Goal: Information Seeking & Learning: Learn about a topic

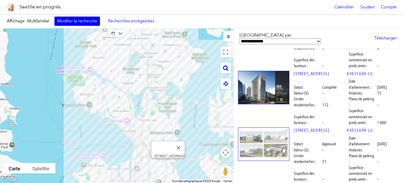
scroll to position [184, 0]
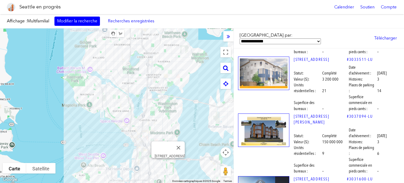
click at [271, 71] on img at bounding box center [263, 73] width 51 height 33
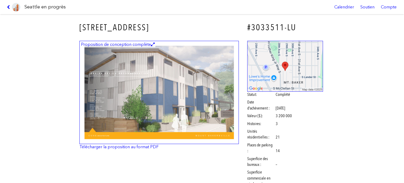
click at [185, 68] on img at bounding box center [158, 92] width 159 height 103
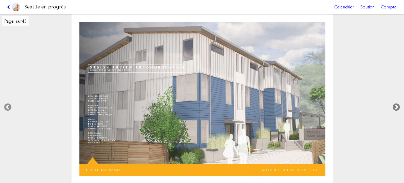
click at [397, 106] on icon at bounding box center [396, 107] width 16 height 17
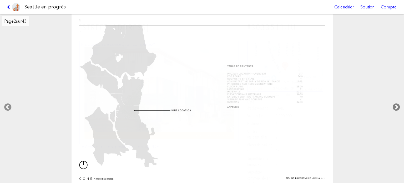
click at [398, 104] on icon at bounding box center [396, 107] width 16 height 17
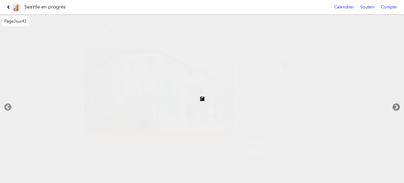
click at [399, 105] on icon at bounding box center [396, 107] width 16 height 17
click at [400, 106] on icon at bounding box center [396, 107] width 16 height 17
click at [398, 106] on icon at bounding box center [396, 107] width 16 height 17
click at [397, 106] on icon at bounding box center [396, 107] width 16 height 17
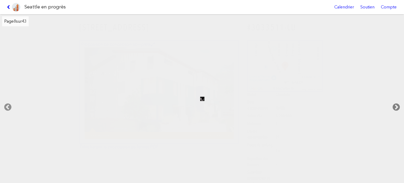
click at [397, 106] on icon at bounding box center [396, 107] width 16 height 17
click at [398, 107] on icon at bounding box center [396, 107] width 16 height 17
click at [8, 6] on icon at bounding box center [9, 7] width 5 height 4
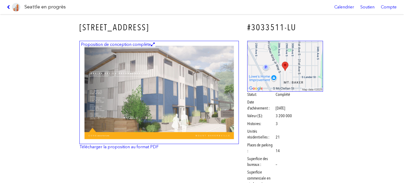
click at [9, 4] on link at bounding box center [14, 7] width 18 height 14
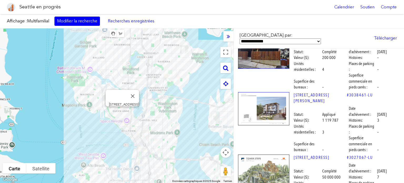
scroll to position [2341, 0]
click at [268, 92] on img at bounding box center [263, 108] width 51 height 33
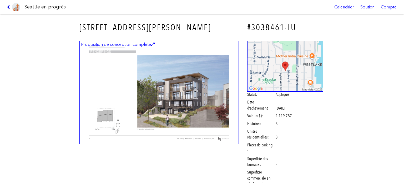
click at [8, 6] on icon at bounding box center [9, 7] width 5 height 4
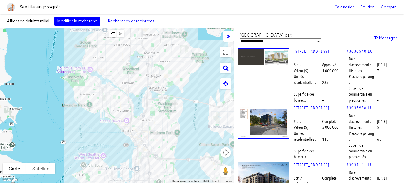
scroll to position [3235, 0]
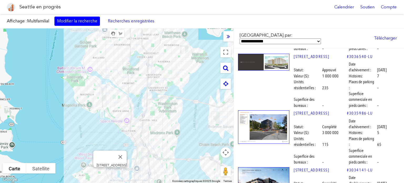
click at [256, 110] on img at bounding box center [263, 126] width 51 height 33
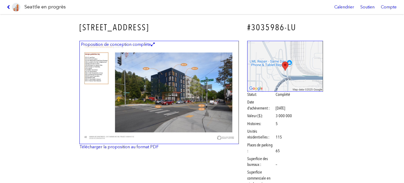
click at [6, 6] on link at bounding box center [14, 7] width 18 height 14
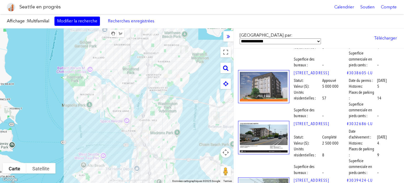
scroll to position [4919, 0]
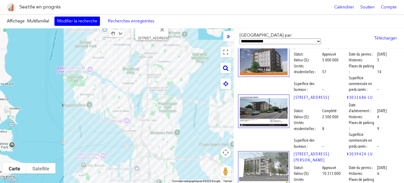
click at [267, 77] on img at bounding box center [263, 60] width 51 height 33
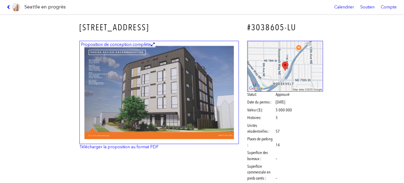
click at [162, 98] on img at bounding box center [158, 92] width 159 height 103
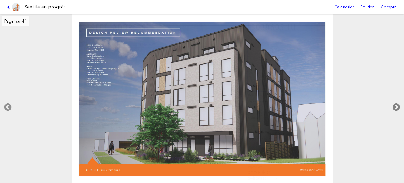
click at [396, 104] on icon at bounding box center [396, 107] width 16 height 17
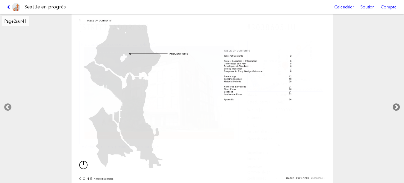
click at [396, 104] on icon at bounding box center [396, 107] width 16 height 17
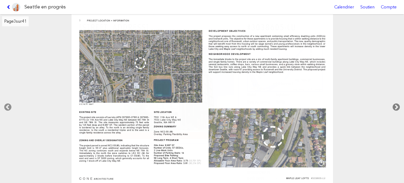
click at [396, 104] on icon at bounding box center [396, 107] width 16 height 17
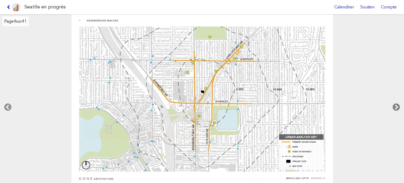
click at [396, 104] on icon at bounding box center [396, 107] width 16 height 17
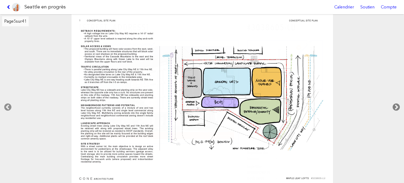
click at [396, 104] on icon at bounding box center [396, 107] width 16 height 17
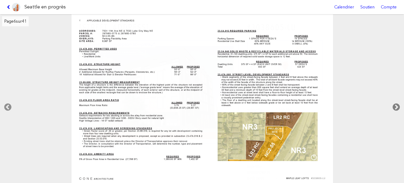
click at [396, 104] on icon at bounding box center [396, 107] width 16 height 17
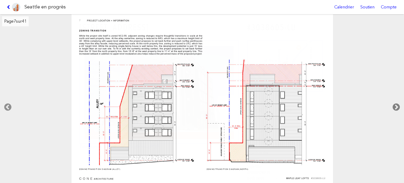
click at [396, 104] on icon at bounding box center [396, 107] width 16 height 17
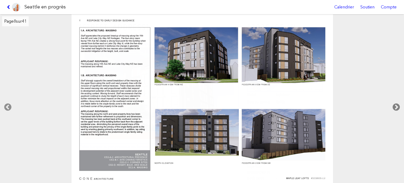
click at [396, 104] on icon at bounding box center [396, 107] width 16 height 17
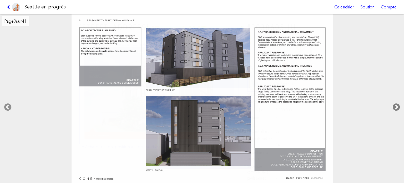
click at [396, 104] on icon at bounding box center [396, 107] width 16 height 17
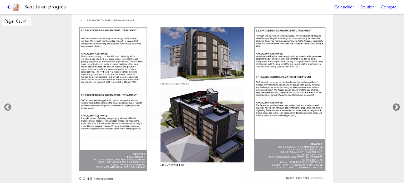
click at [396, 104] on icon at bounding box center [396, 107] width 16 height 17
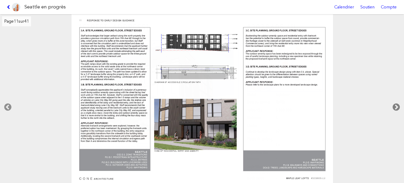
click at [396, 104] on icon at bounding box center [396, 107] width 16 height 17
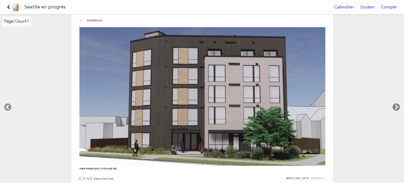
click at [396, 104] on icon at bounding box center [396, 107] width 16 height 17
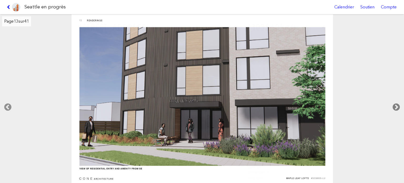
click at [396, 104] on icon at bounding box center [396, 107] width 16 height 17
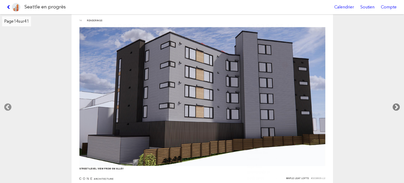
click at [396, 104] on icon at bounding box center [396, 107] width 16 height 17
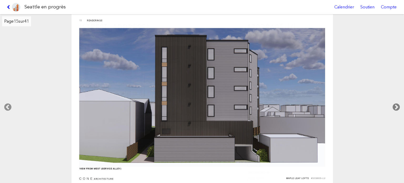
click at [396, 104] on icon at bounding box center [396, 107] width 16 height 17
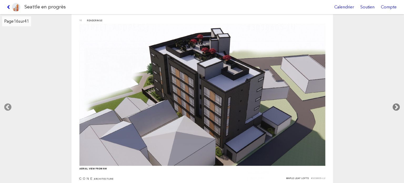
click at [396, 104] on icon at bounding box center [396, 107] width 16 height 17
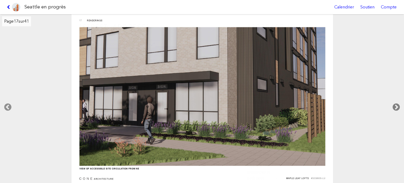
click at [396, 104] on icon at bounding box center [396, 107] width 16 height 17
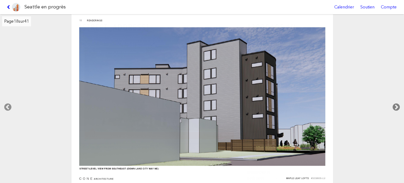
click at [396, 104] on icon at bounding box center [396, 107] width 16 height 17
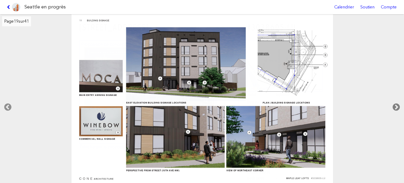
click at [396, 104] on icon at bounding box center [396, 107] width 16 height 17
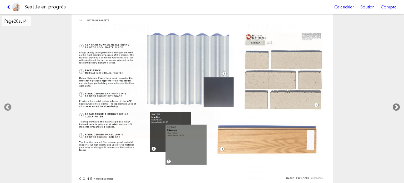
click at [396, 104] on icon at bounding box center [396, 107] width 16 height 17
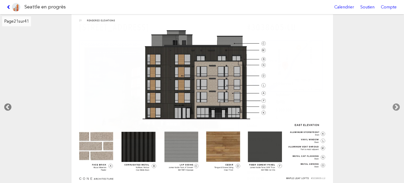
click at [9, 107] on icon at bounding box center [8, 107] width 16 height 17
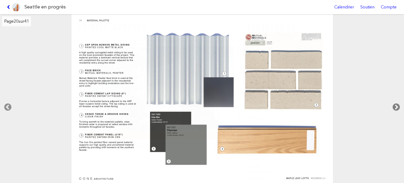
click at [396, 104] on icon at bounding box center [396, 107] width 16 height 17
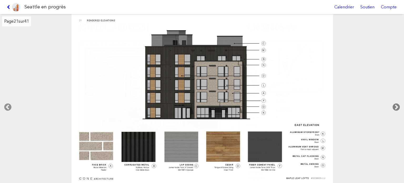
click at [396, 104] on icon at bounding box center [396, 107] width 16 height 17
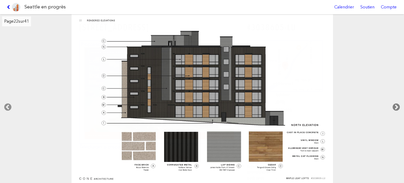
click at [395, 104] on icon at bounding box center [396, 107] width 16 height 17
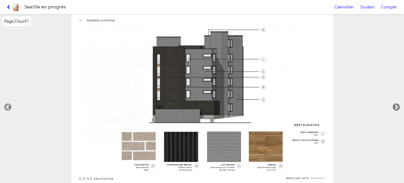
click at [395, 103] on icon at bounding box center [396, 107] width 16 height 17
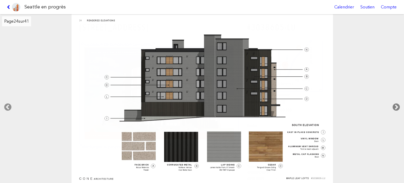
click at [394, 103] on icon at bounding box center [396, 107] width 16 height 17
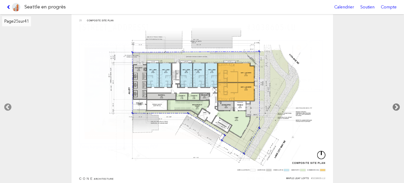
click at [394, 103] on icon at bounding box center [396, 107] width 16 height 17
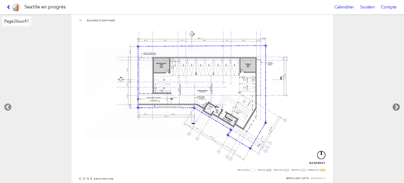
click at [393, 102] on icon at bounding box center [396, 107] width 16 height 17
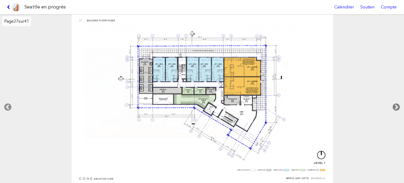
click at [393, 102] on icon at bounding box center [396, 107] width 16 height 17
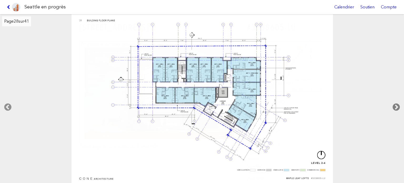
click at [393, 102] on icon at bounding box center [396, 107] width 16 height 17
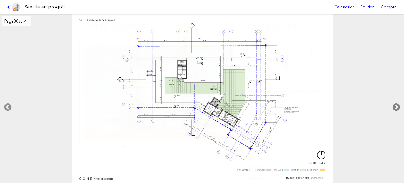
click at [393, 102] on icon at bounding box center [396, 107] width 16 height 17
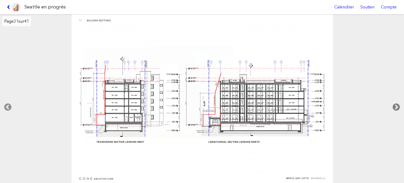
click at [393, 102] on icon at bounding box center [396, 107] width 16 height 17
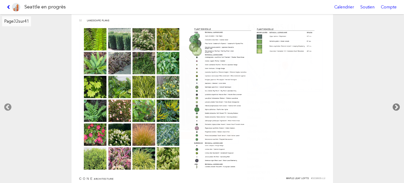
click at [393, 102] on icon at bounding box center [396, 107] width 16 height 17
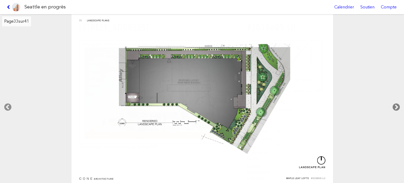
click at [393, 102] on icon at bounding box center [396, 107] width 16 height 17
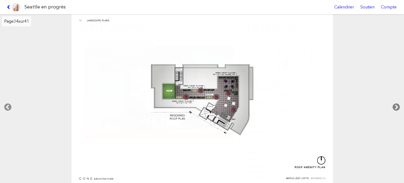
click at [393, 102] on icon at bounding box center [396, 107] width 16 height 17
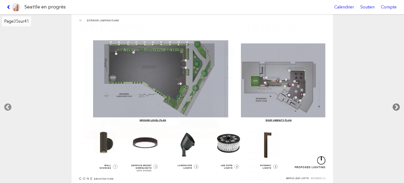
click at [393, 102] on icon at bounding box center [396, 107] width 16 height 17
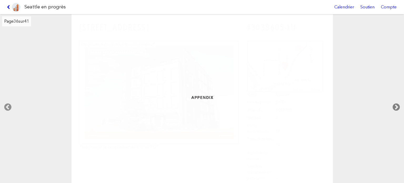
drag, startPoint x: 399, startPoint y: 106, endPoint x: 396, endPoint y: 104, distance: 3.3
click at [397, 105] on icon at bounding box center [396, 107] width 16 height 17
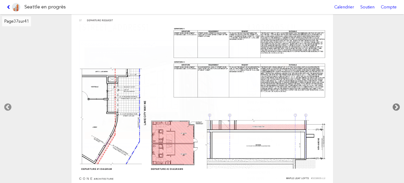
click at [395, 103] on icon at bounding box center [396, 107] width 16 height 17
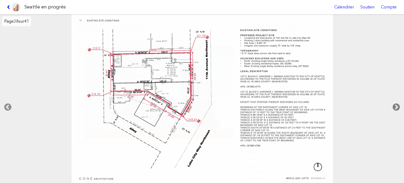
click at [395, 103] on icon at bounding box center [396, 107] width 16 height 17
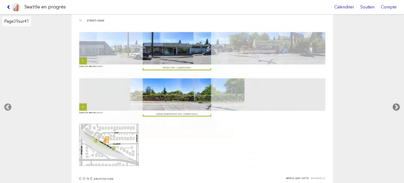
click at [395, 103] on icon at bounding box center [396, 107] width 16 height 17
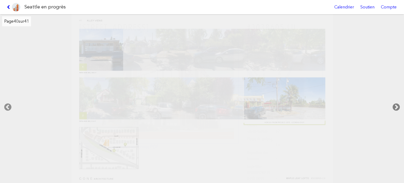
click at [393, 102] on icon at bounding box center [396, 107] width 16 height 17
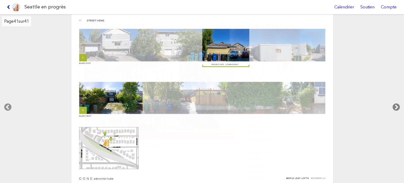
click at [393, 102] on icon at bounding box center [396, 107] width 16 height 17
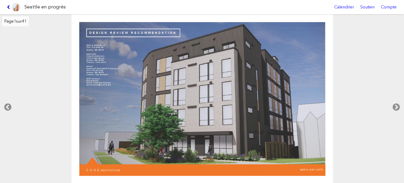
click at [10, 7] on icon at bounding box center [9, 7] width 5 height 4
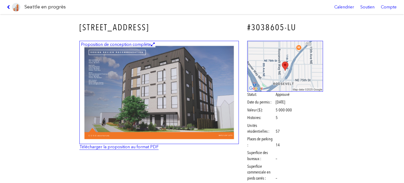
click at [145, 147] on font "Télécharger la proposition au format PDF" at bounding box center [118, 146] width 79 height 5
